Goal: Check status: Check status

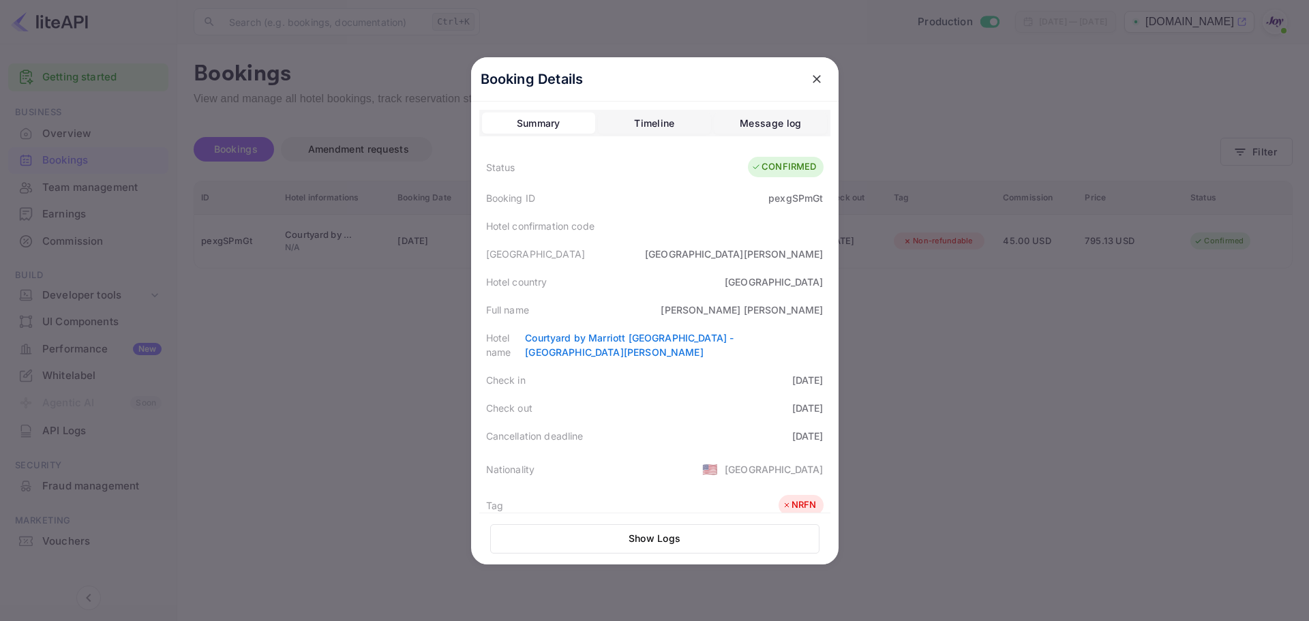
scroll to position [305, 0]
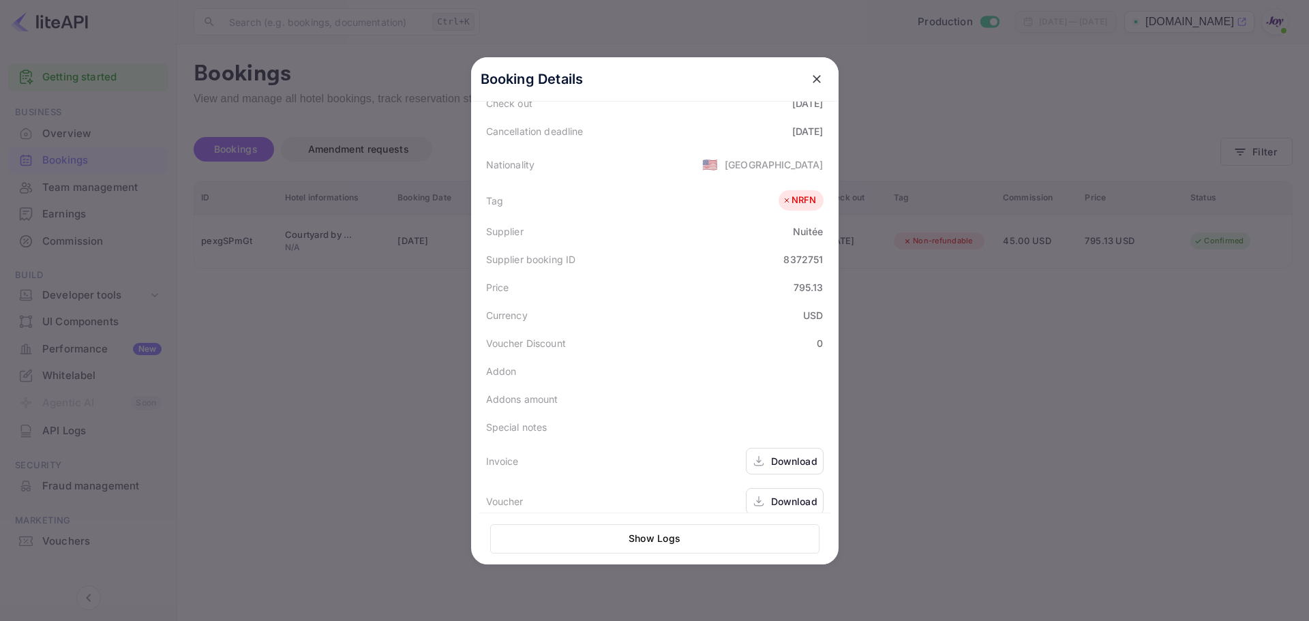
click at [814, 82] on icon "close" at bounding box center [817, 79] width 8 height 8
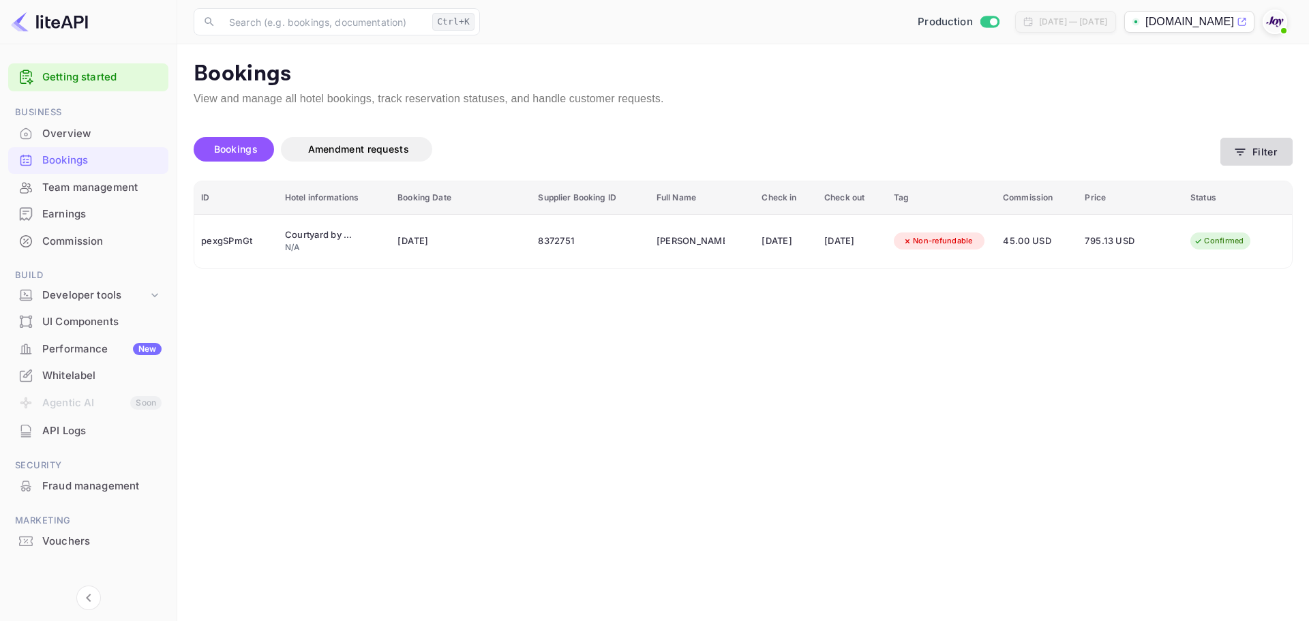
click at [1273, 153] on button "Filter" at bounding box center [1257, 152] width 72 height 28
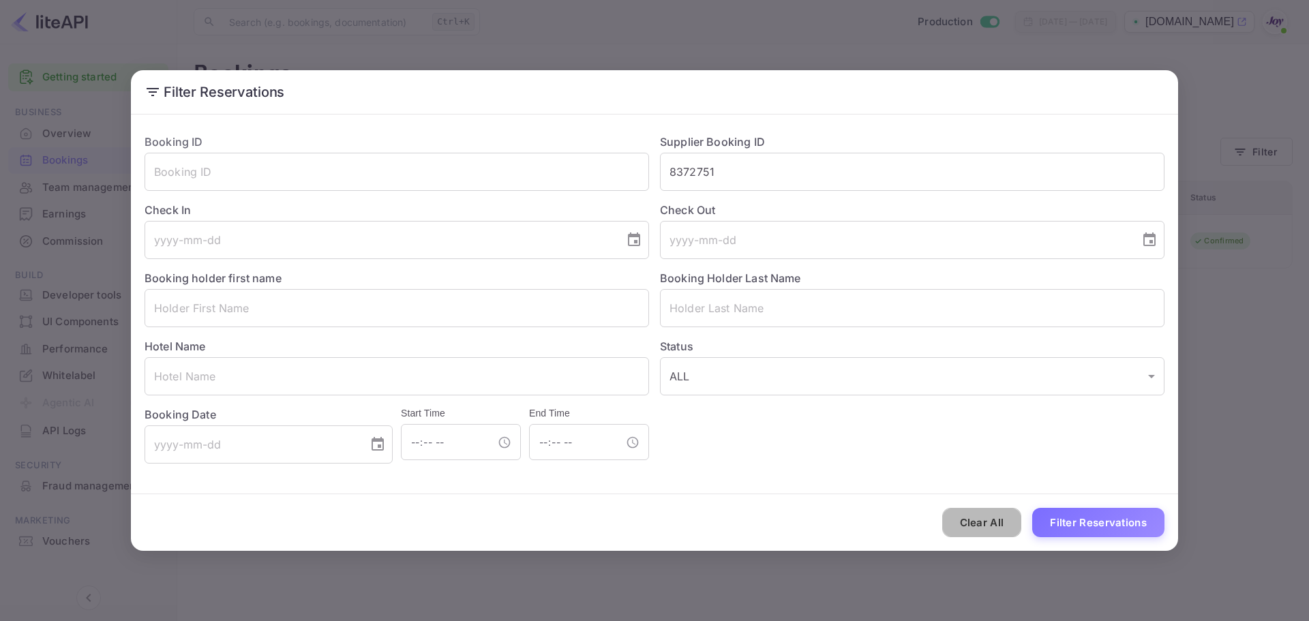
click at [985, 528] on button "Clear All" at bounding box center [982, 522] width 80 height 29
click at [738, 167] on input "8372751" at bounding box center [912, 172] width 505 height 38
click at [715, 171] on input "8372751" at bounding box center [912, 172] width 505 height 38
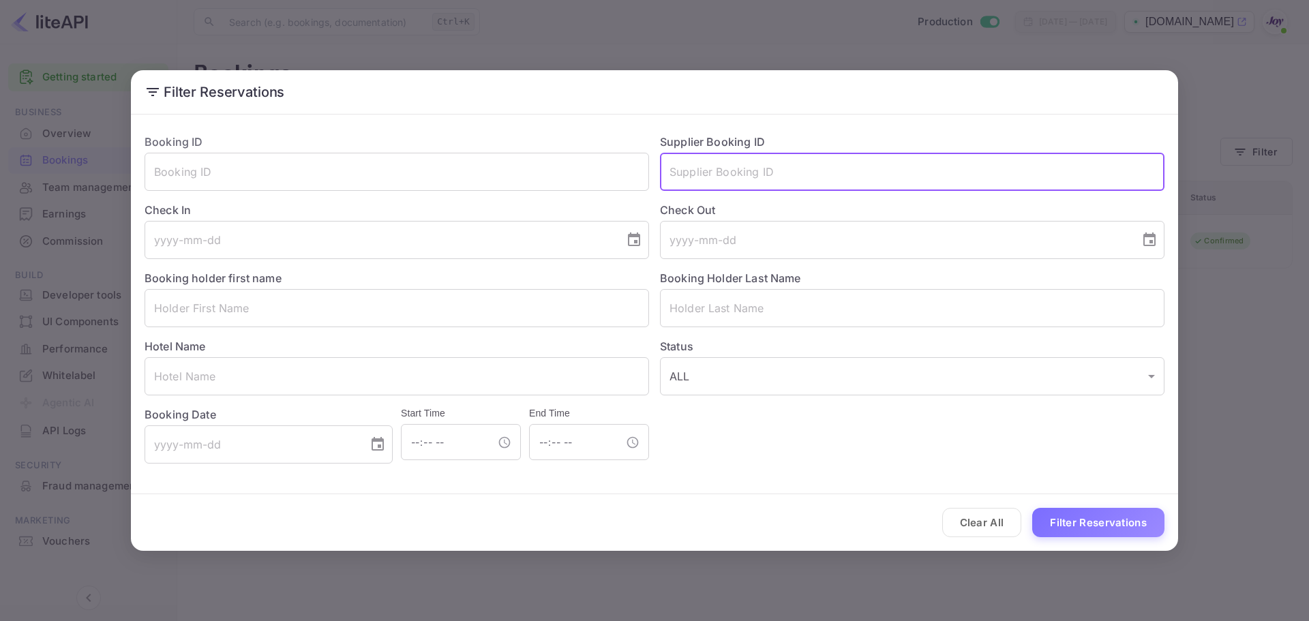
paste input "861907d6e0"
type input "861907d6e0"
click at [1075, 521] on button "Filter Reservations" at bounding box center [1098, 522] width 132 height 29
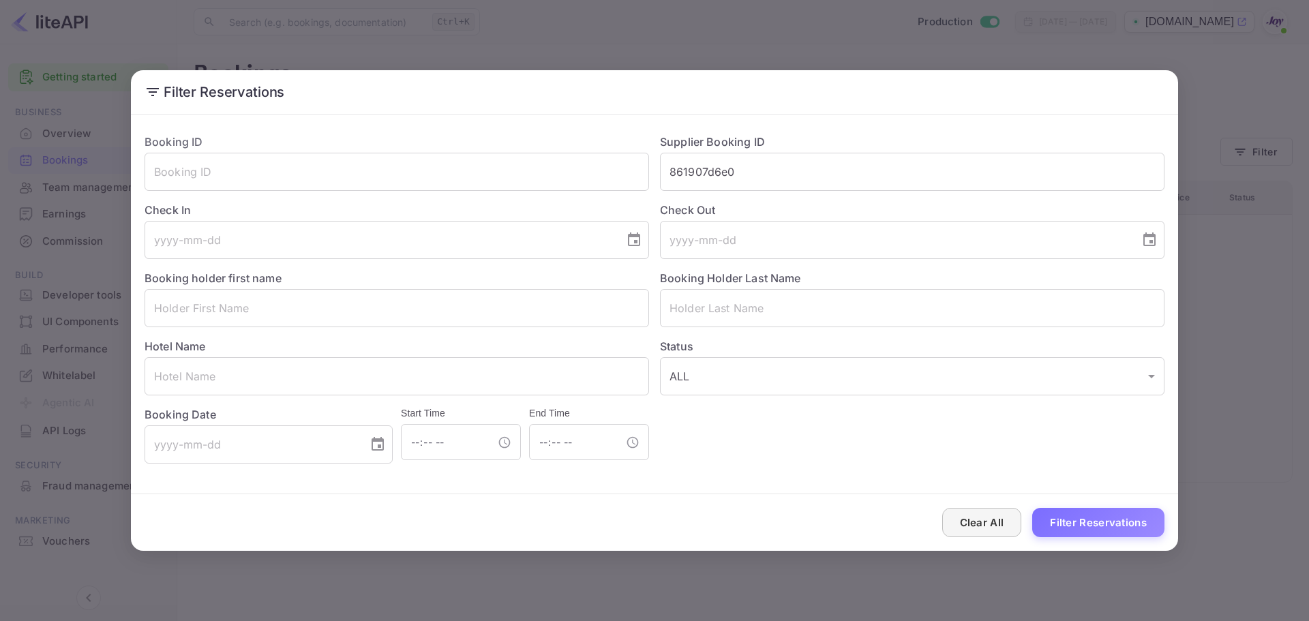
drag, startPoint x: 986, startPoint y: 522, endPoint x: 972, endPoint y: 518, distance: 14.9
click at [986, 522] on button "Clear All" at bounding box center [982, 522] width 80 height 29
click at [239, 316] on input "text" at bounding box center [397, 308] width 505 height 38
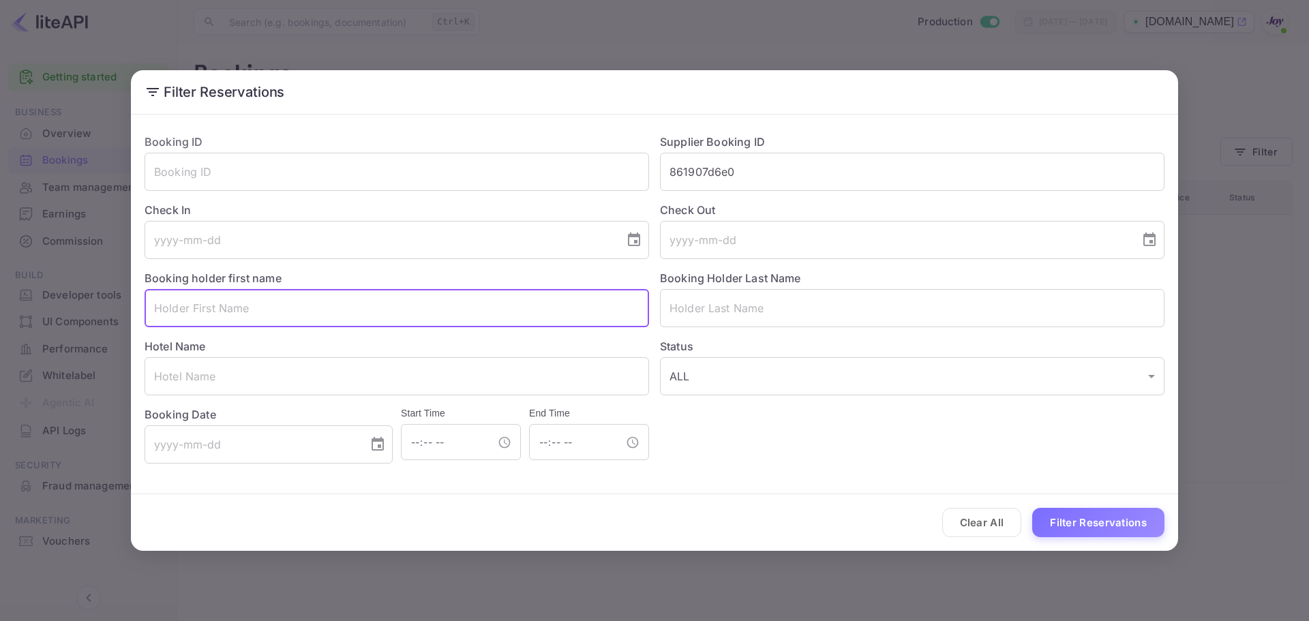
paste input "[PERSON_NAME]"
type input "[PERSON_NAME]"
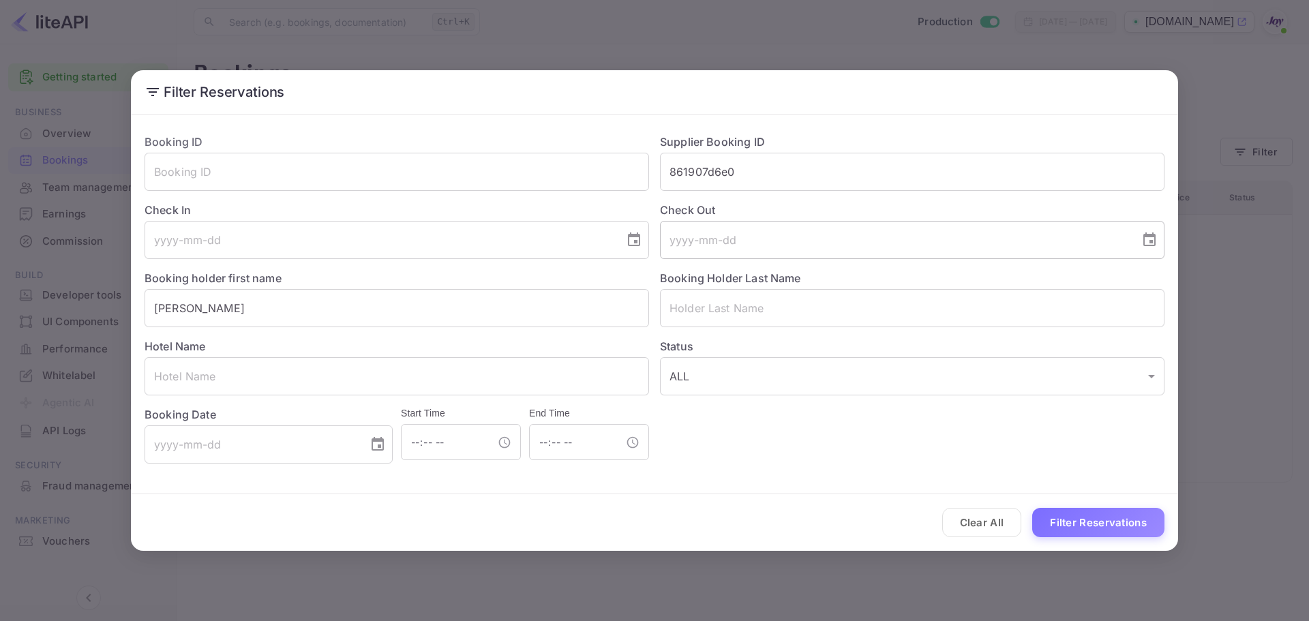
click at [728, 245] on input "tel" at bounding box center [895, 240] width 471 height 38
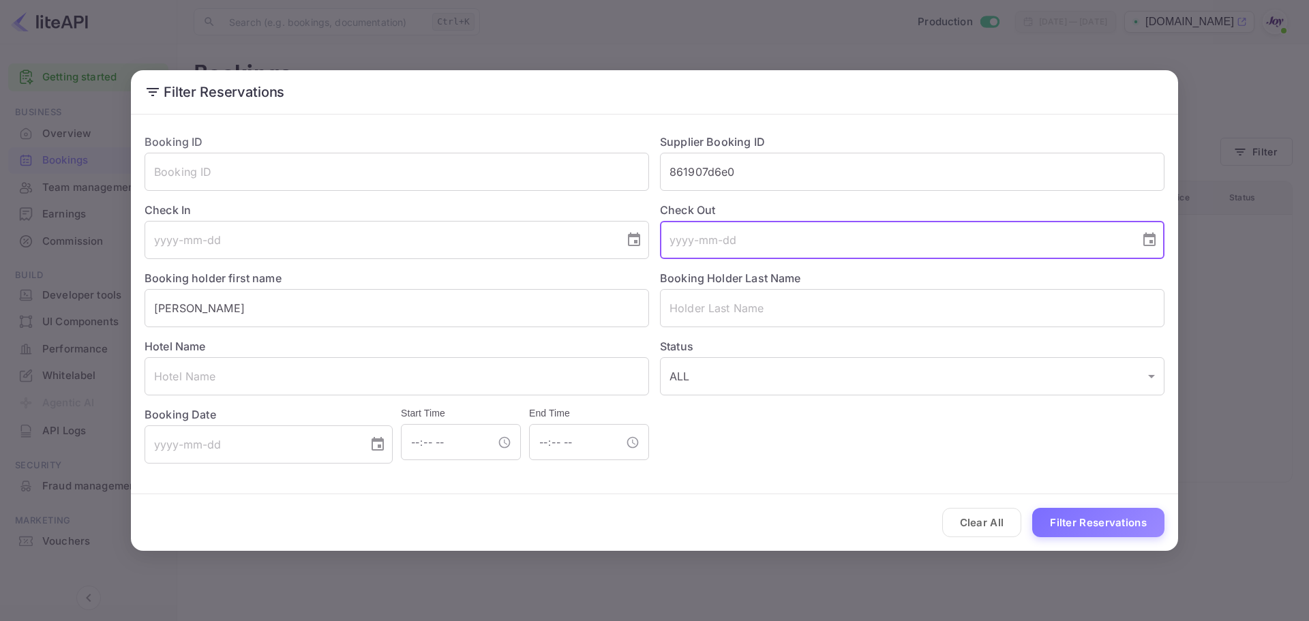
paste input "tel"
click at [706, 305] on input "text" at bounding box center [912, 308] width 505 height 38
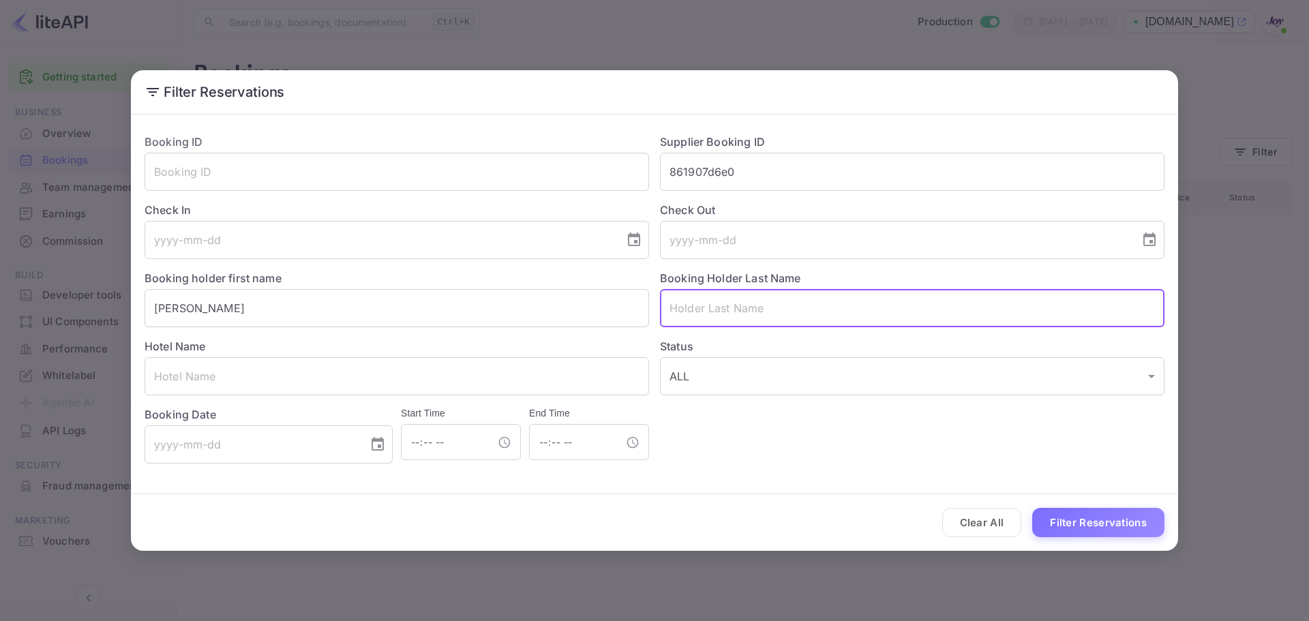
paste input "Loeb"
type input "Loeb"
click at [1077, 528] on button "Filter Reservations" at bounding box center [1098, 522] width 132 height 29
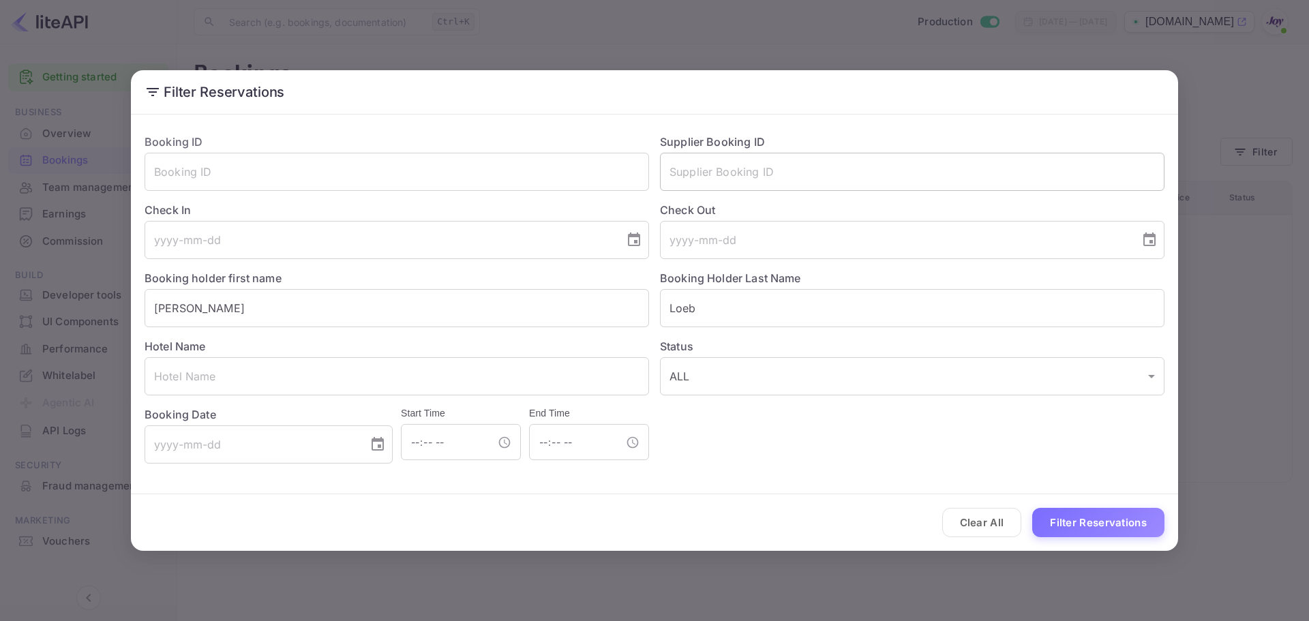
click at [691, 181] on input "text" at bounding box center [912, 172] width 505 height 38
paste input "9071558668920"
type input "9071558668920"
click at [955, 523] on button "Clear All" at bounding box center [982, 522] width 80 height 29
click at [721, 173] on input "text" at bounding box center [912, 172] width 505 height 38
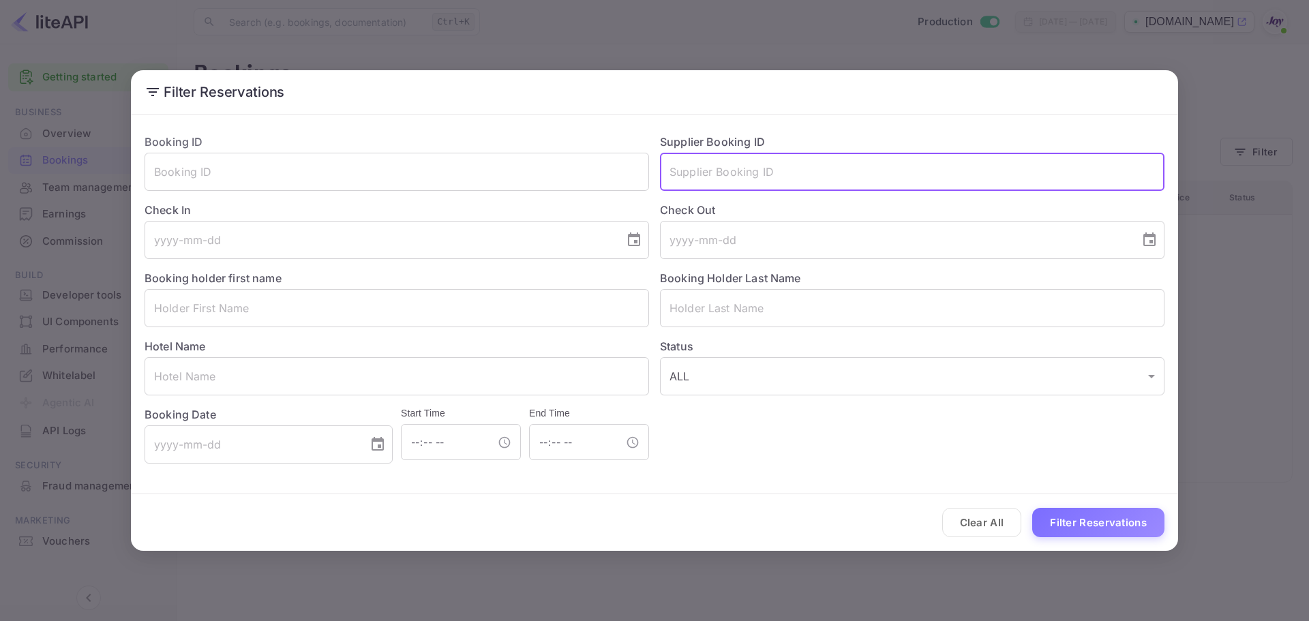
paste input "9071558668920"
type input "9071558668920"
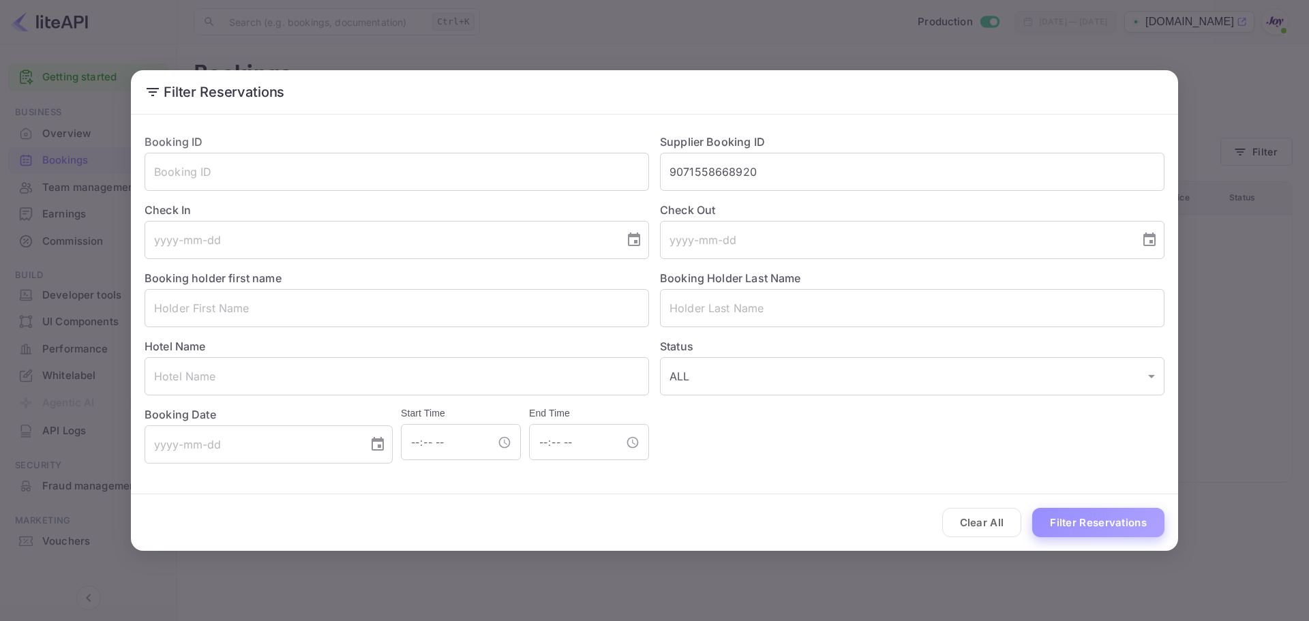
click at [1096, 526] on button "Filter Reservations" at bounding box center [1098, 522] width 132 height 29
click at [1005, 521] on button "Clear All" at bounding box center [982, 522] width 80 height 29
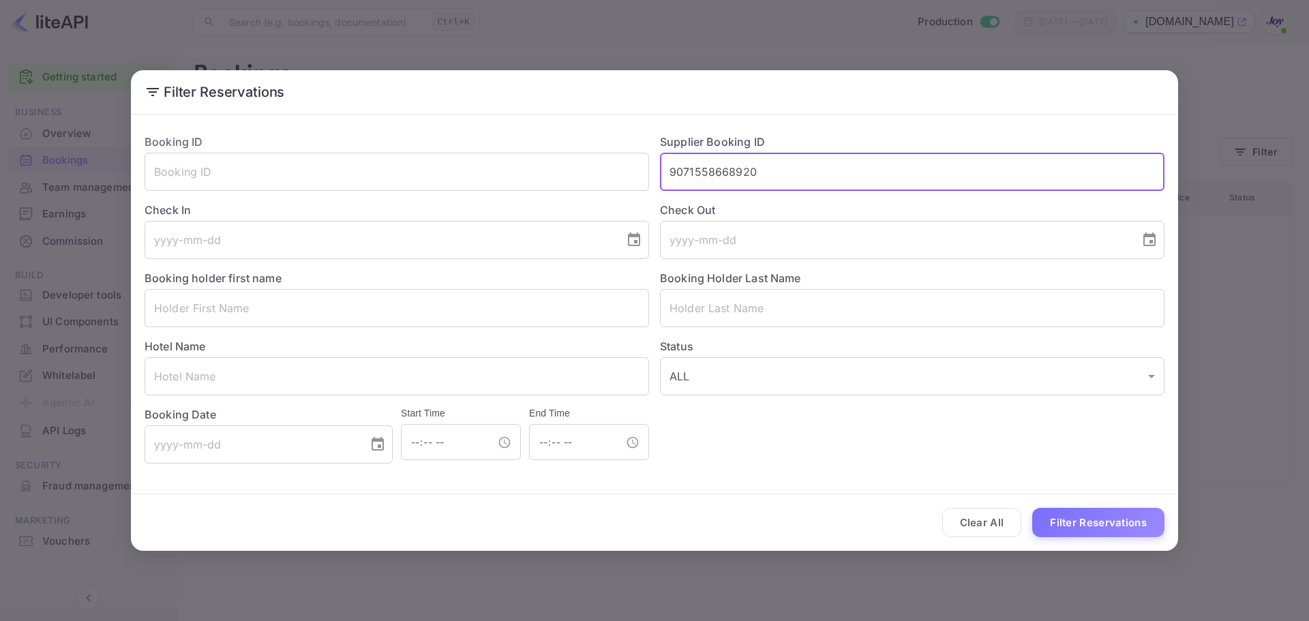
click at [705, 172] on input "9071558668920" at bounding box center [912, 172] width 505 height 38
paste input "8772904"
type input "8772904"
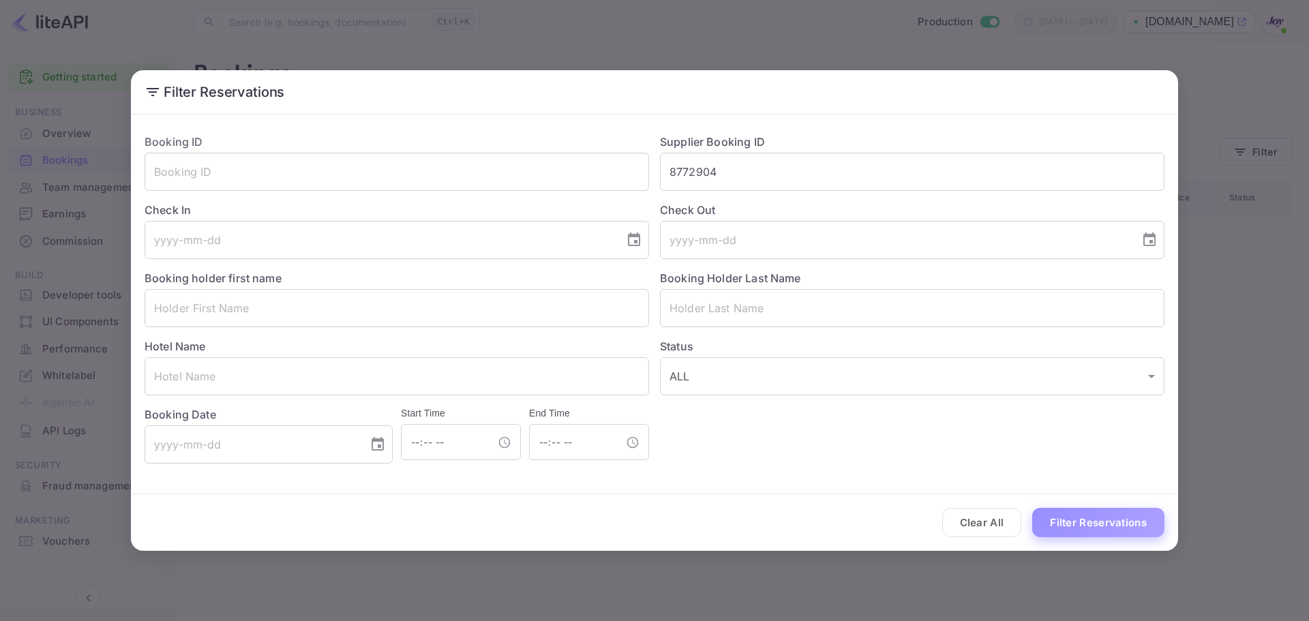
click at [1089, 527] on button "Filter Reservations" at bounding box center [1098, 522] width 132 height 29
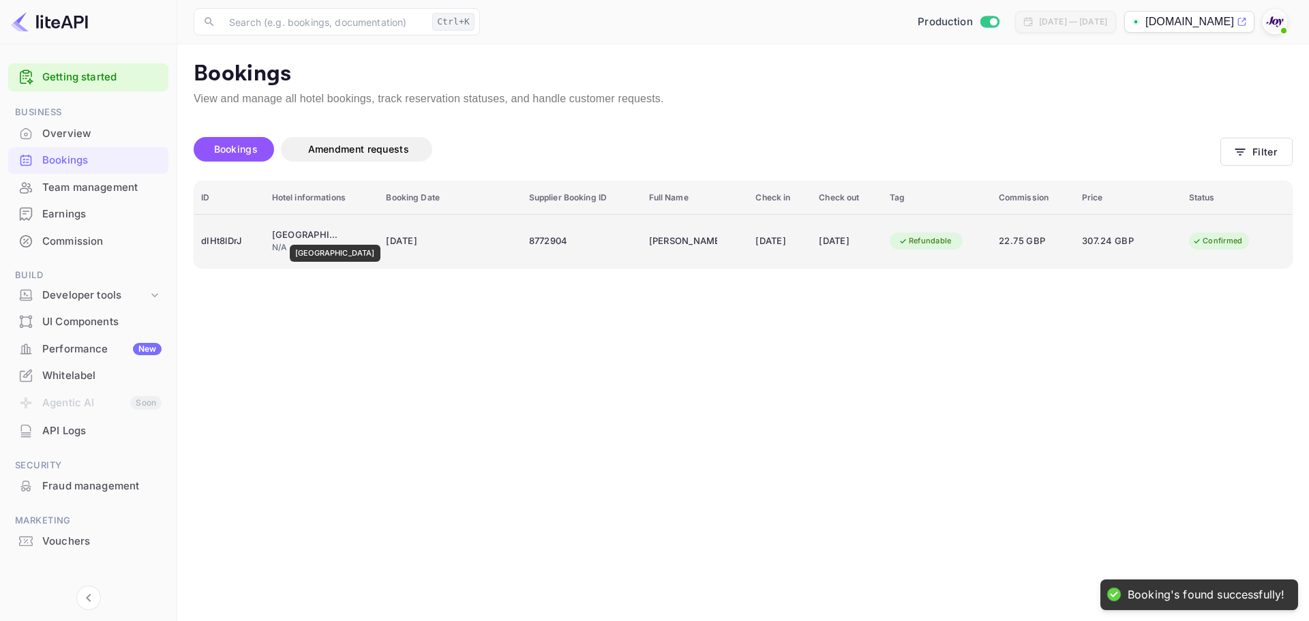
click at [309, 224] on td "[GEOGRAPHIC_DATA] N/A" at bounding box center [322, 241] width 115 height 54
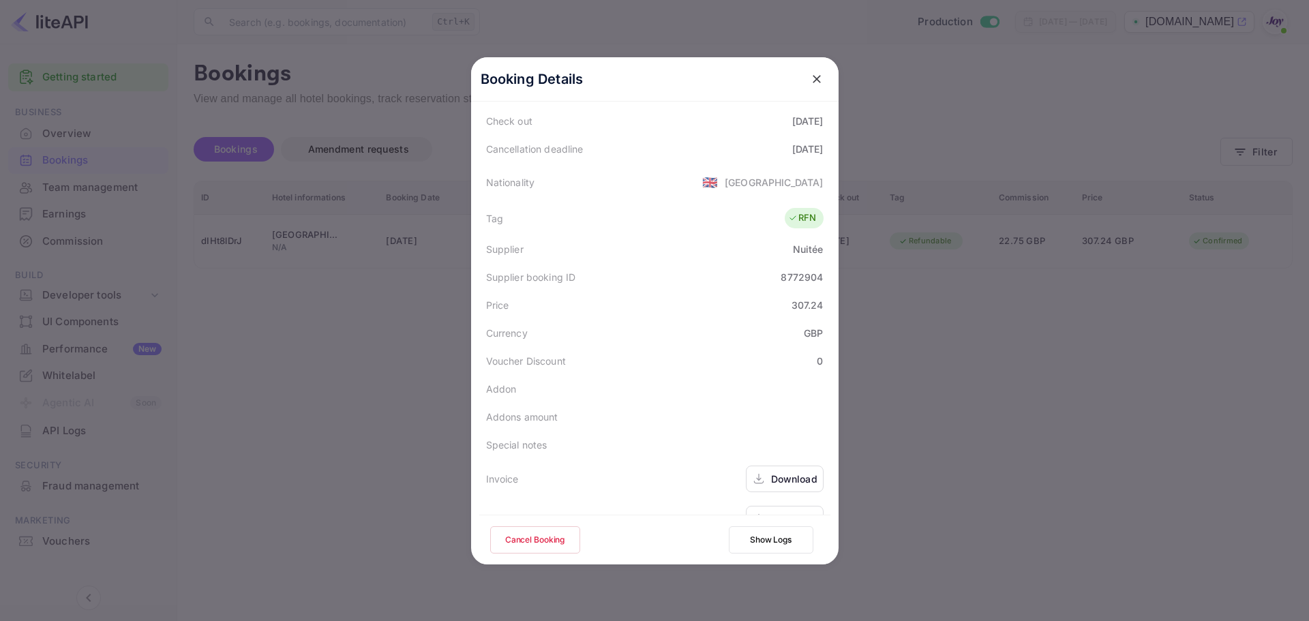
scroll to position [303, 0]
